Goal: Task Accomplishment & Management: Manage account settings

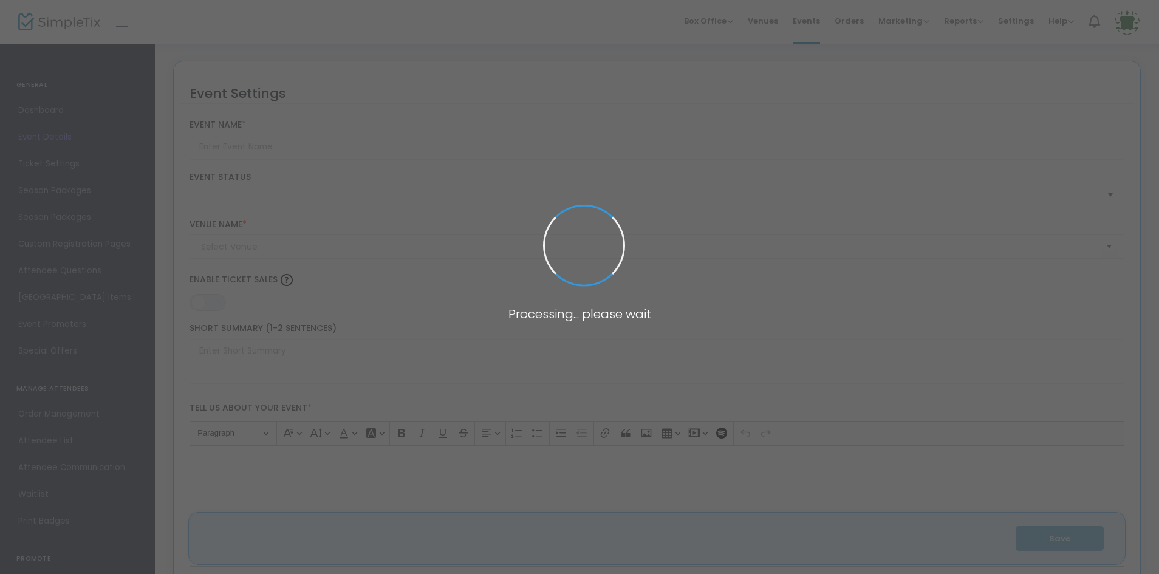
type input "Amazing 5K for a Cause"
type textarea "Amazing Explorers Academy is hosting an Amazing 5k run/walk that will be benefi…"
type input "Register Now"
checkbox input "true"
type input "[PERSON_NAME][GEOGRAPHIC_DATA]"
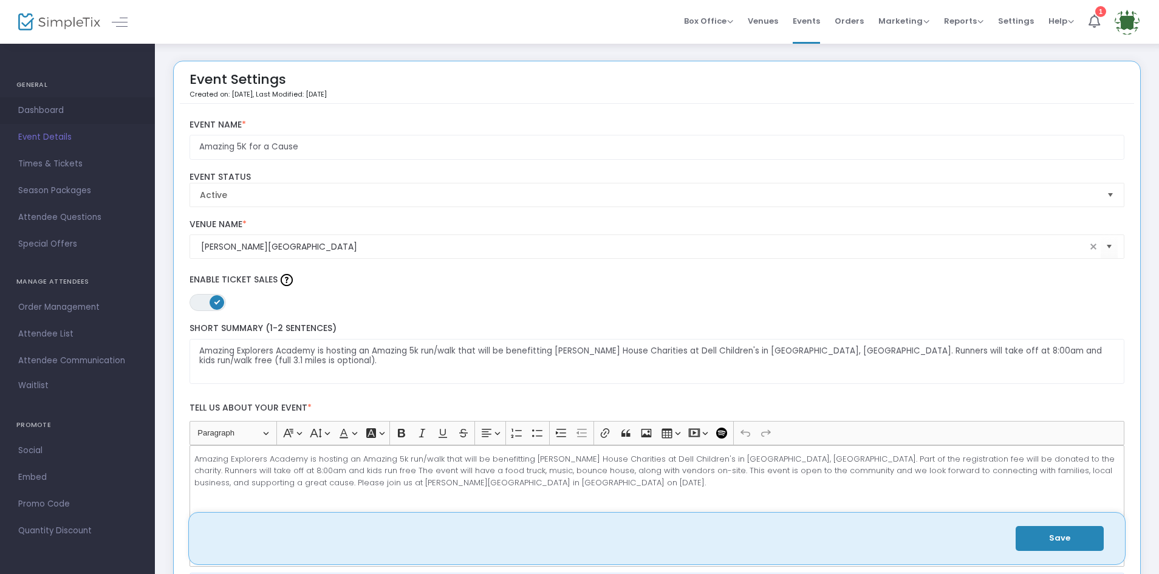
click at [44, 103] on span "Dashboard" at bounding box center [77, 111] width 118 height 16
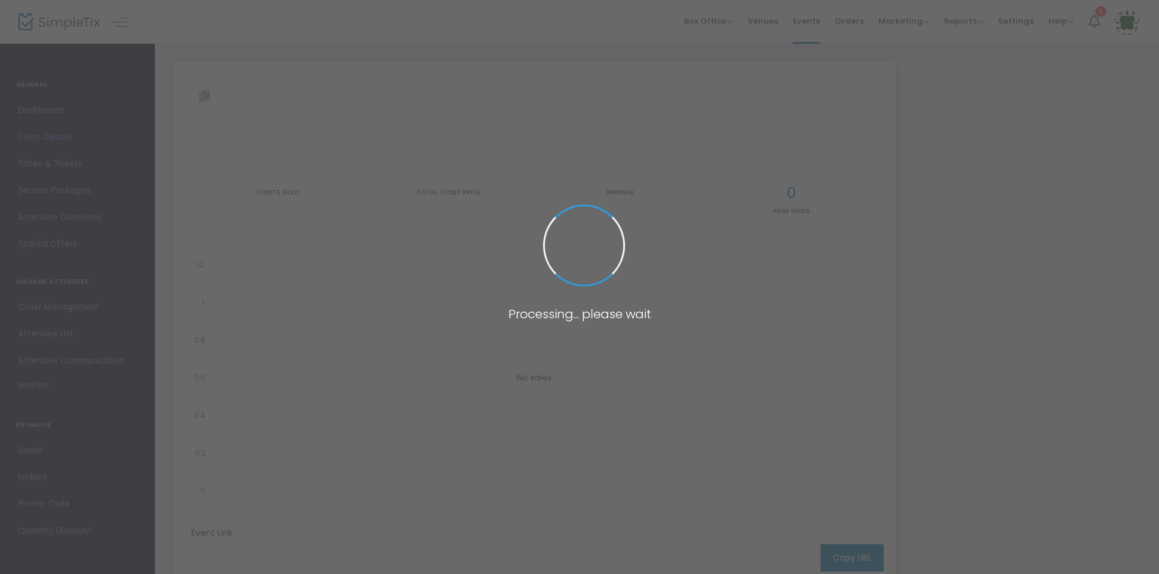
type input "[URL][DOMAIN_NAME]"
